Goal: Task Accomplishment & Management: Manage account settings

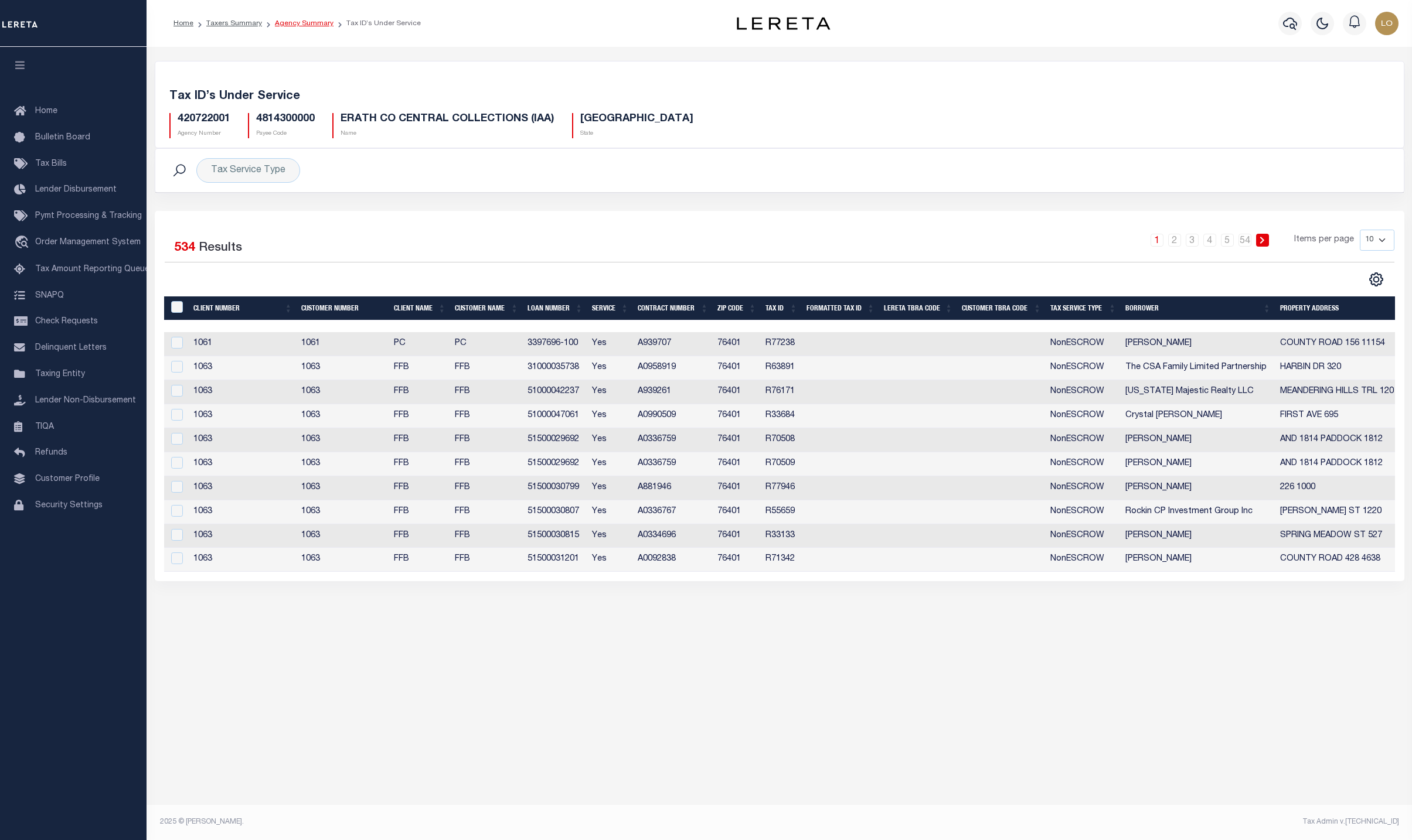
click at [292, 27] on link "Agency Summary" at bounding box center [303, 23] width 59 height 7
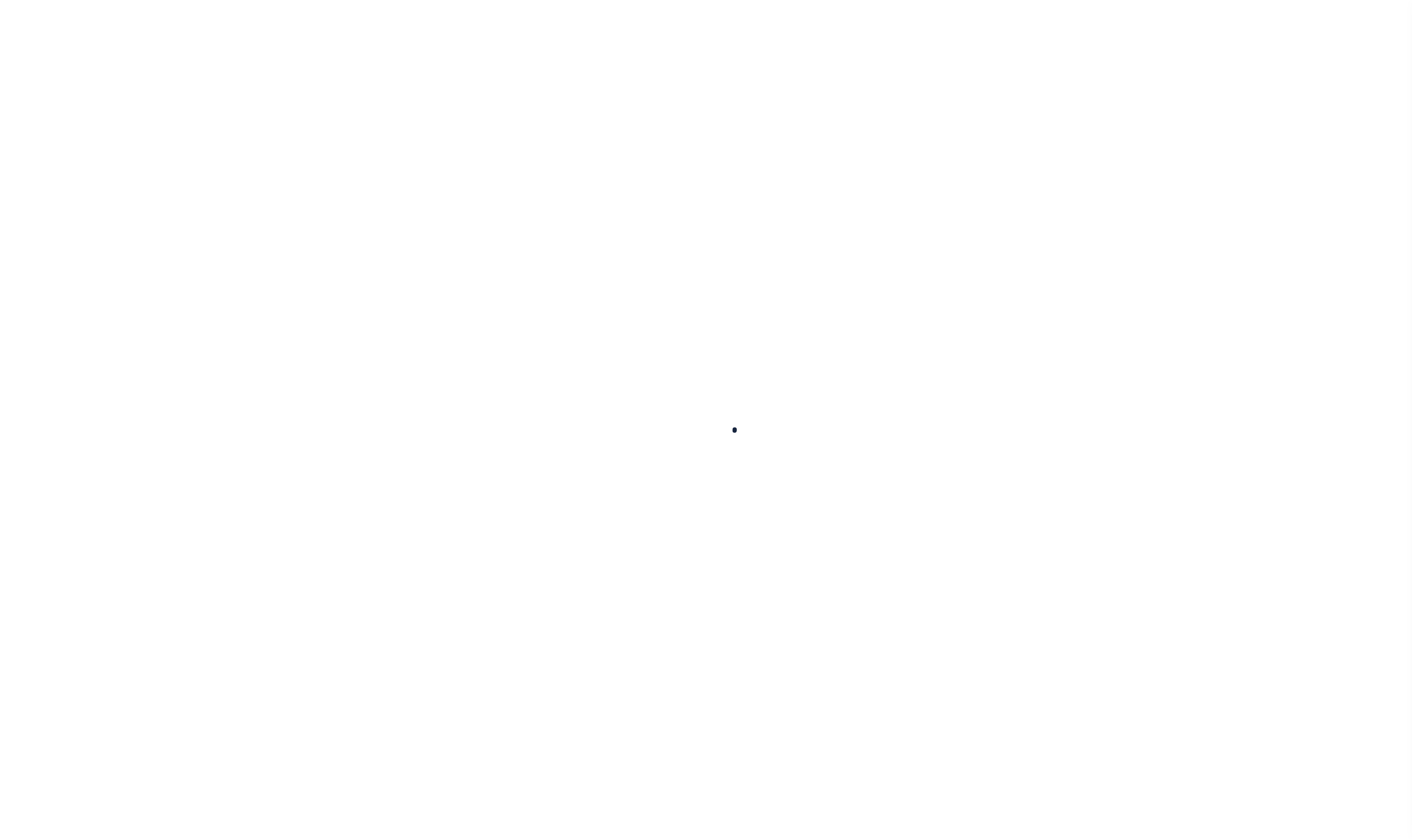
select select
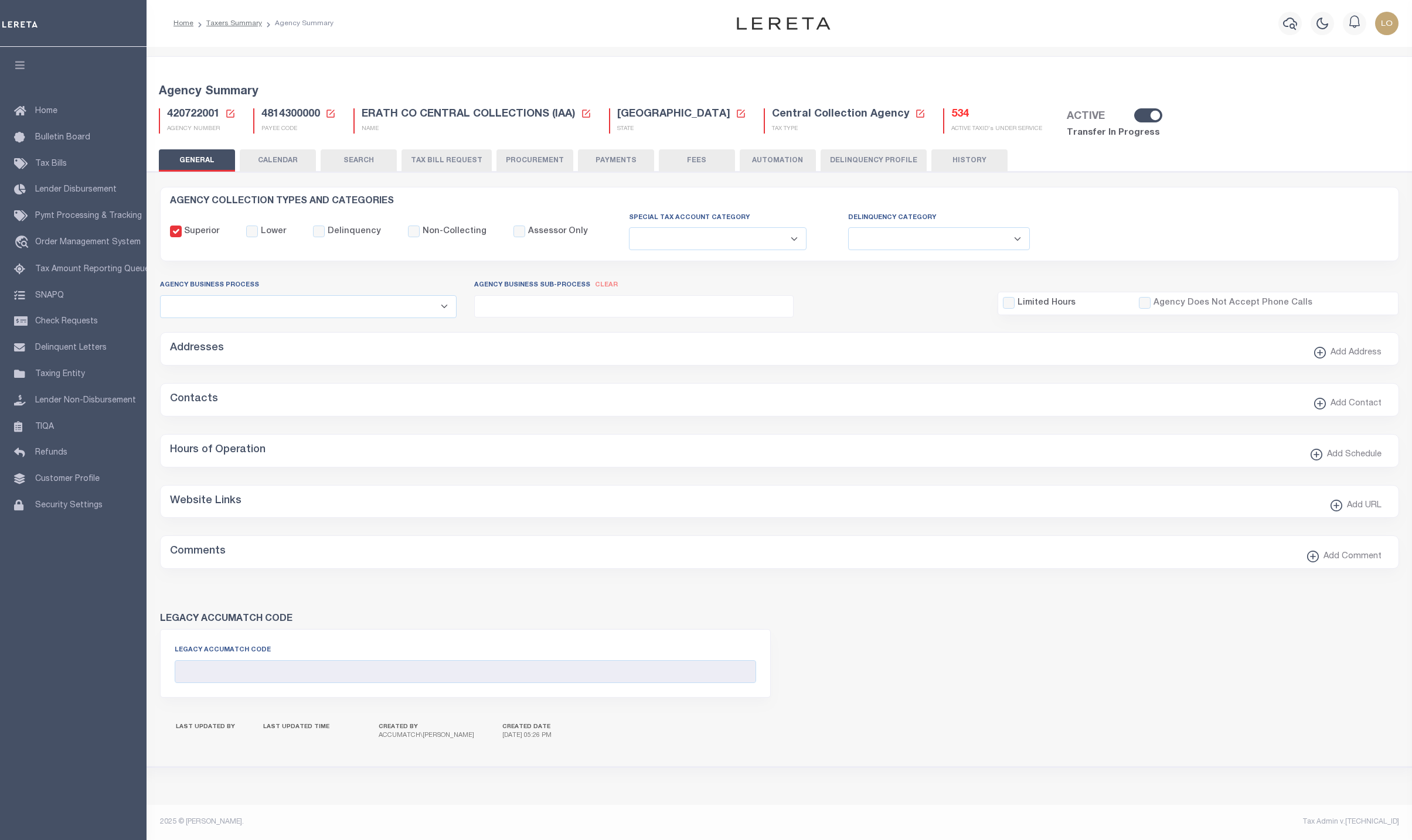
checkbox input "false"
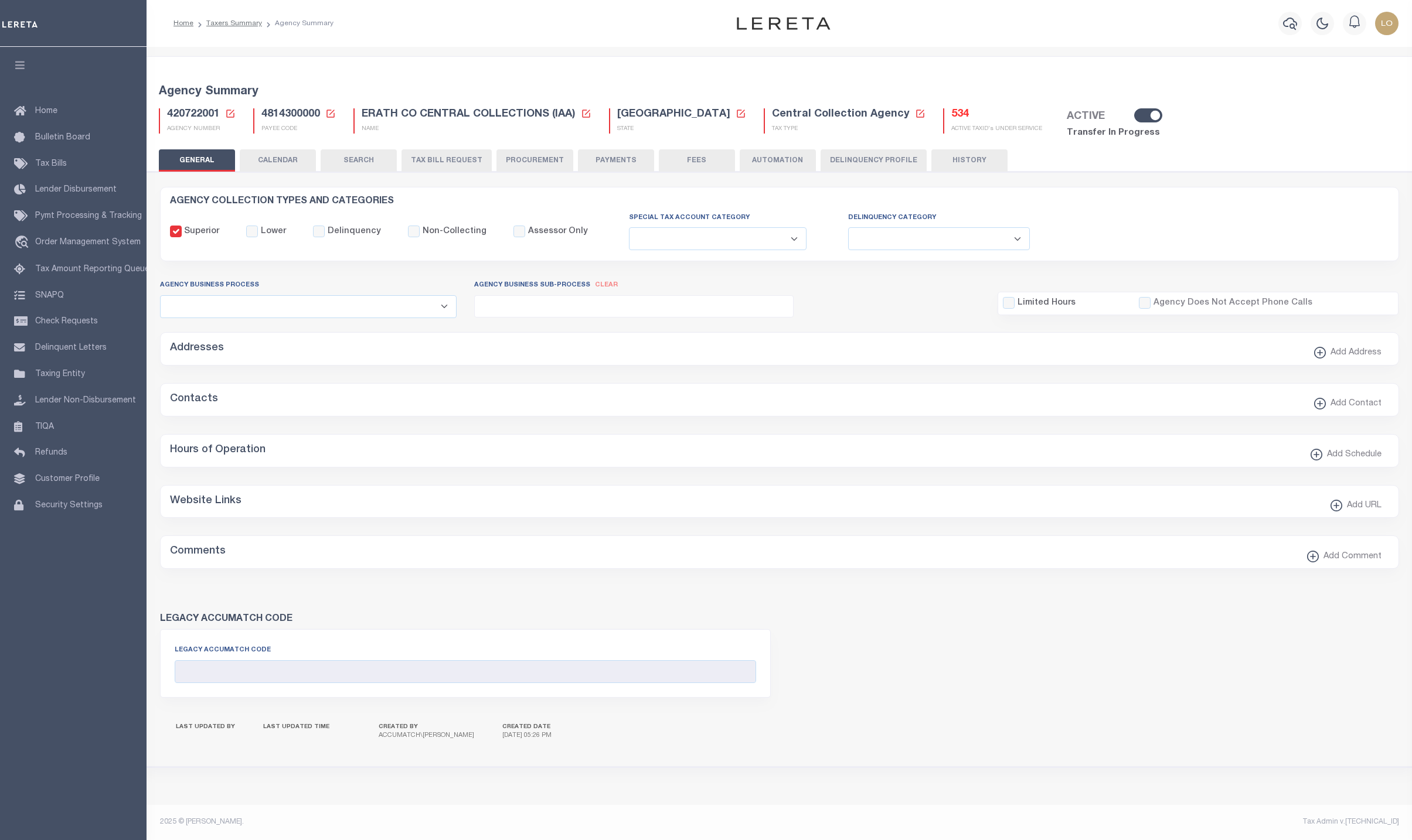
type input "4814300000"
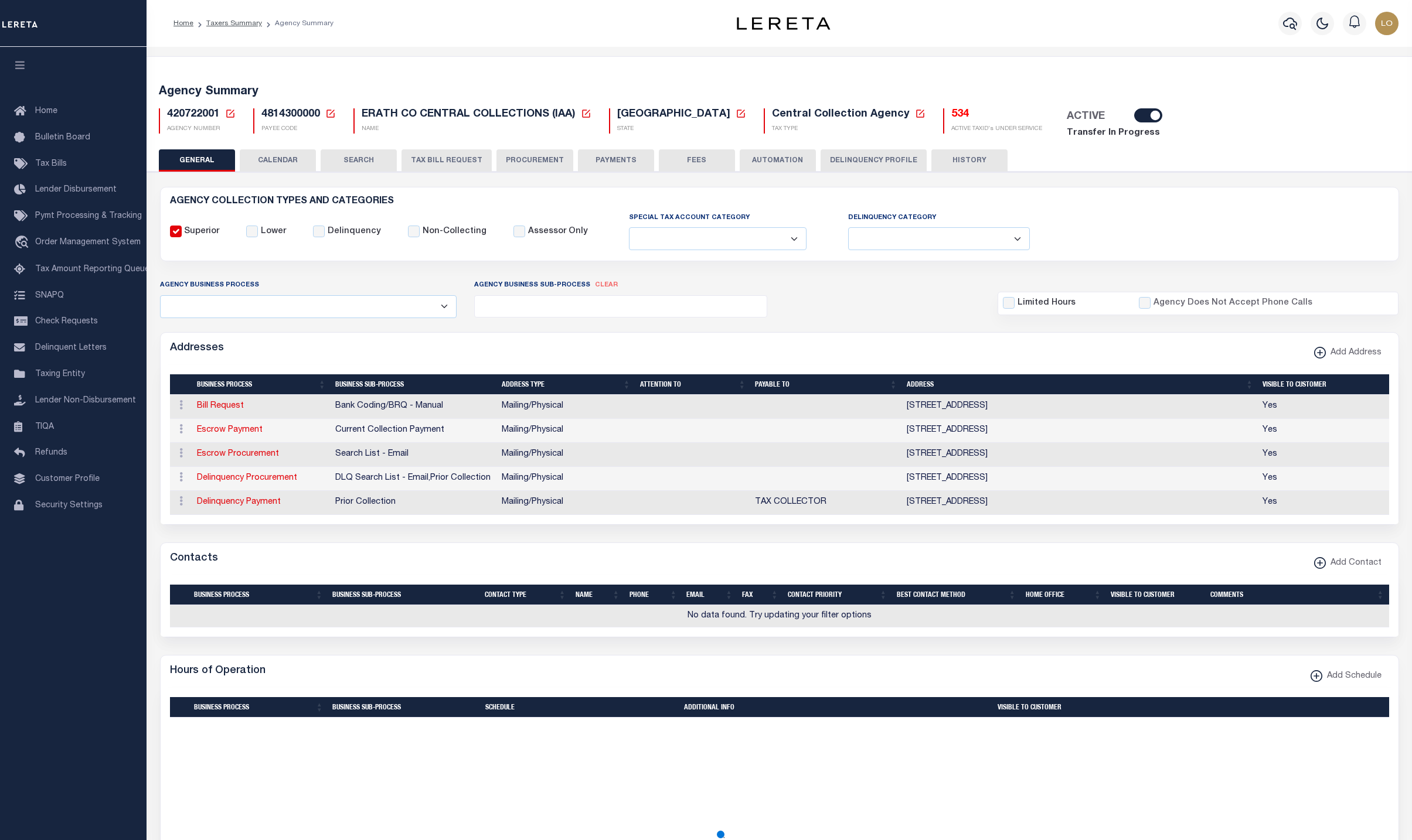
drag, startPoint x: 229, startPoint y: 115, endPoint x: 345, endPoint y: 223, distance: 158.5
click at [229, 115] on icon at bounding box center [230, 113] width 10 height 10
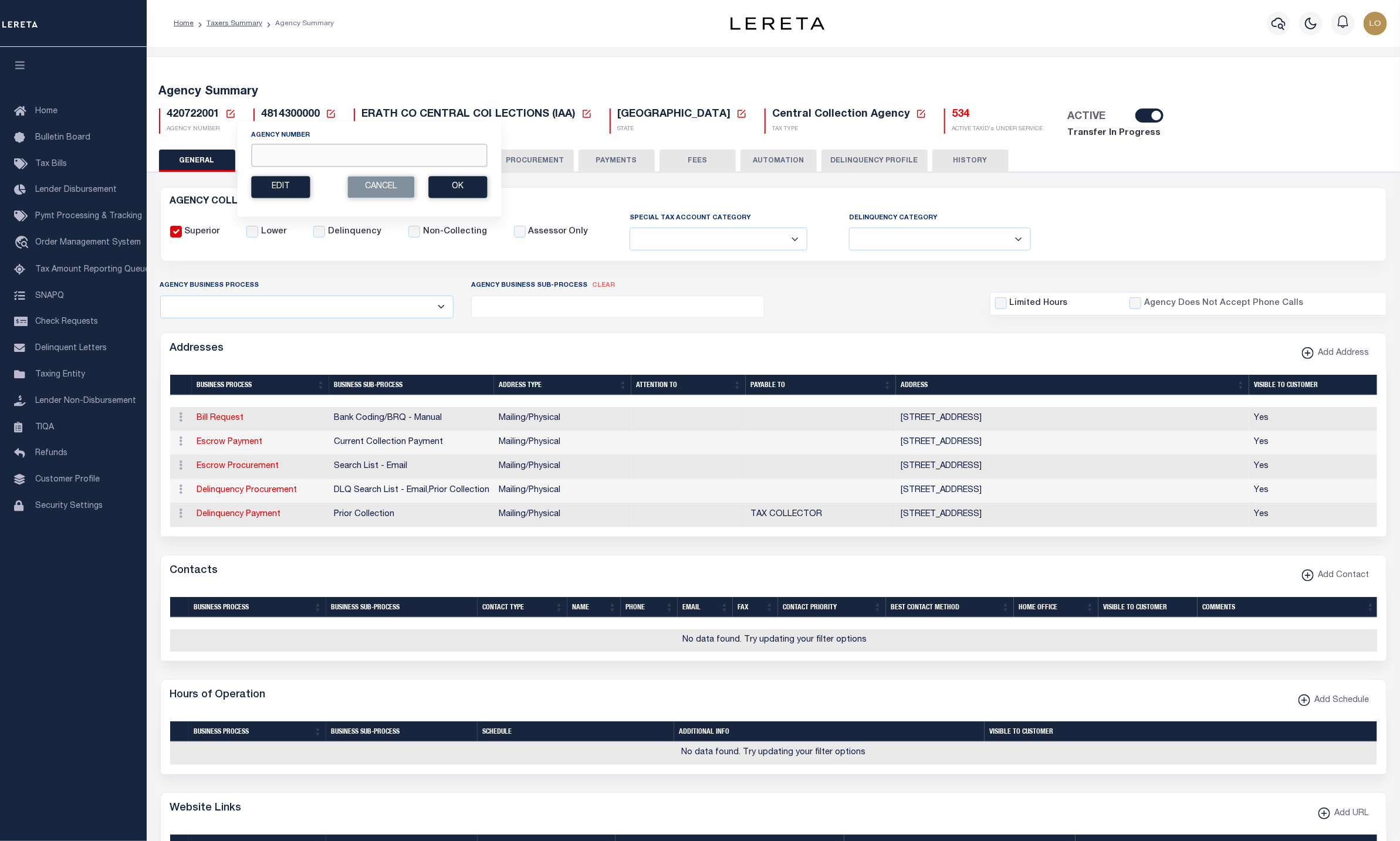
click at [411, 156] on input "Agency Number" at bounding box center [369, 155] width 236 height 23
paste input "370060694"
type input "370060694"
click at [446, 195] on button "Ok" at bounding box center [458, 186] width 59 height 22
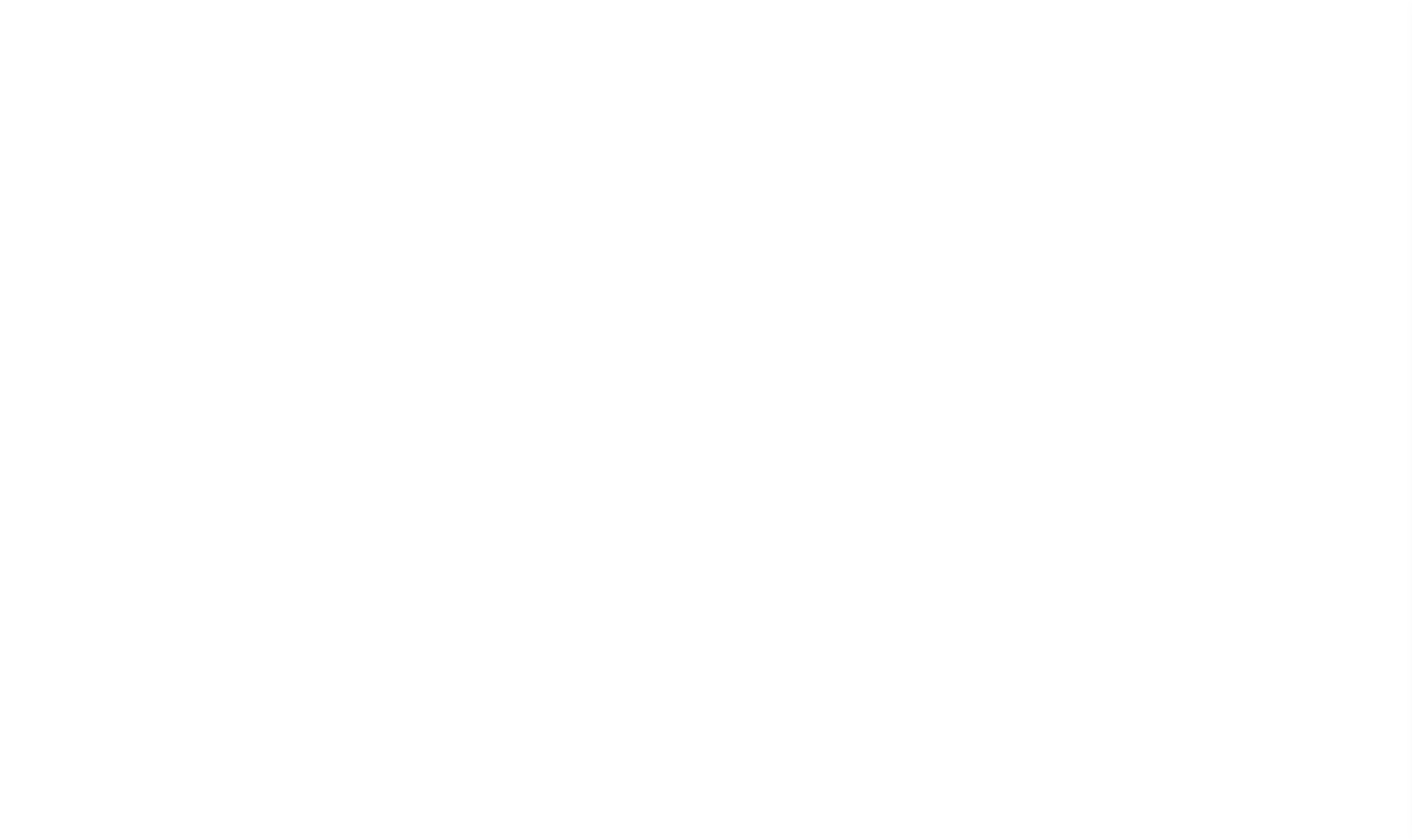
select select
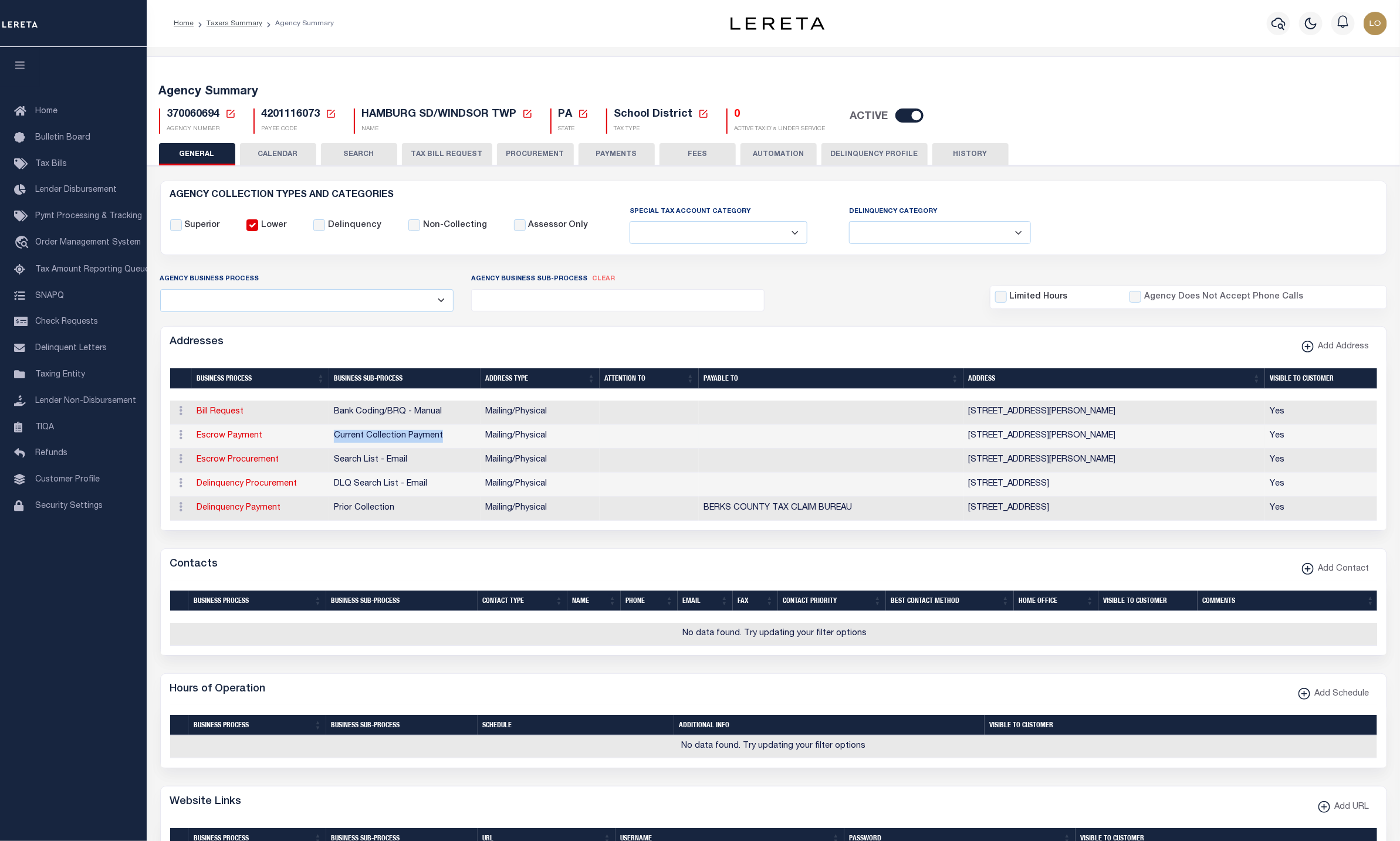
drag, startPoint x: 331, startPoint y: 442, endPoint x: 446, endPoint y: 439, distance: 115.0
click at [446, 439] on td "Current Collection Payment" at bounding box center [405, 437] width 152 height 24
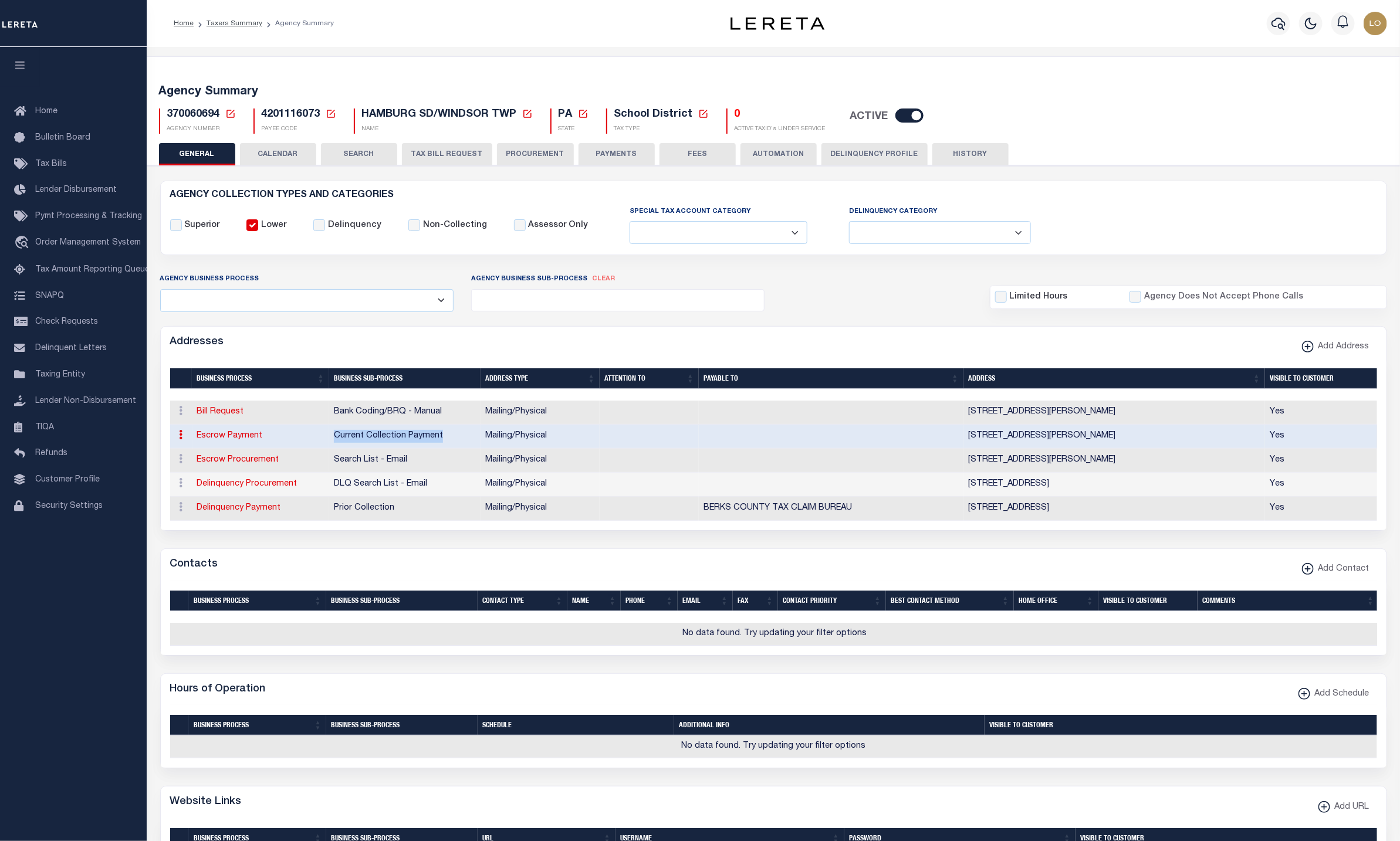
drag, startPoint x: 446, startPoint y: 439, endPoint x: 367, endPoint y: 450, distance: 79.8
click at [367, 449] on td "Current Collection Payment" at bounding box center [405, 437] width 152 height 24
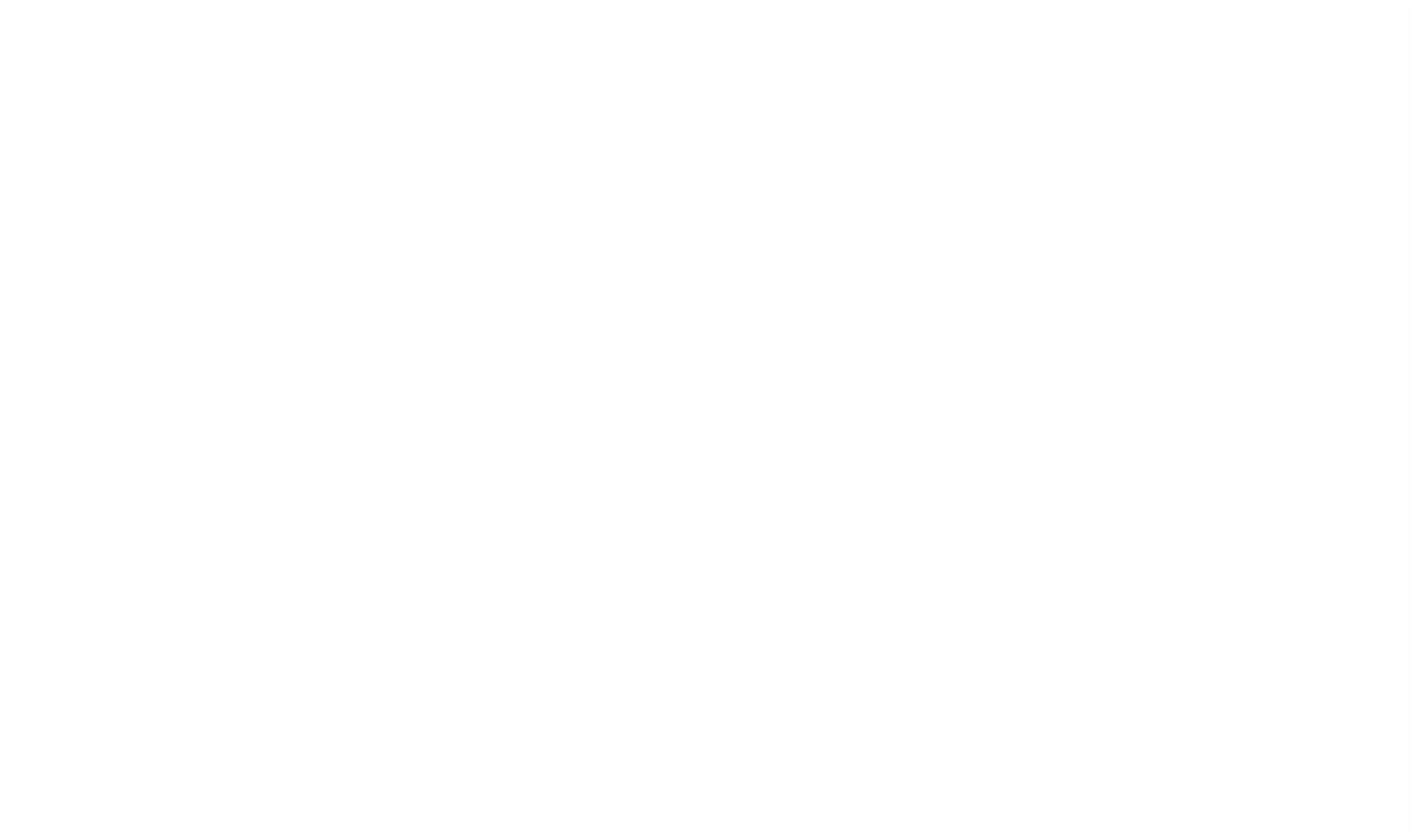
select select
